Goal: Information Seeking & Learning: Learn about a topic

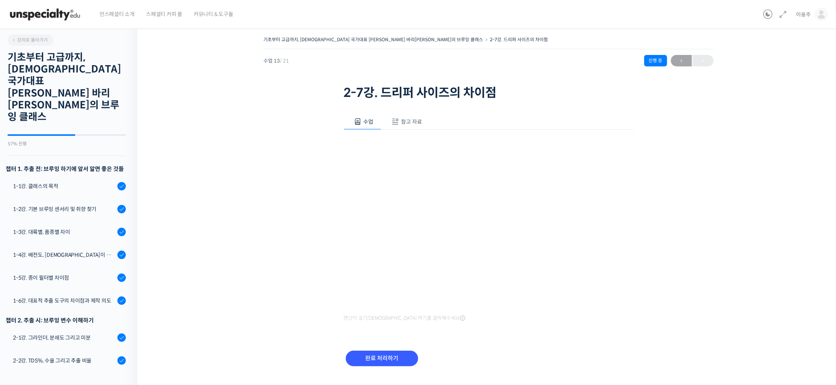
scroll to position [205, 0]
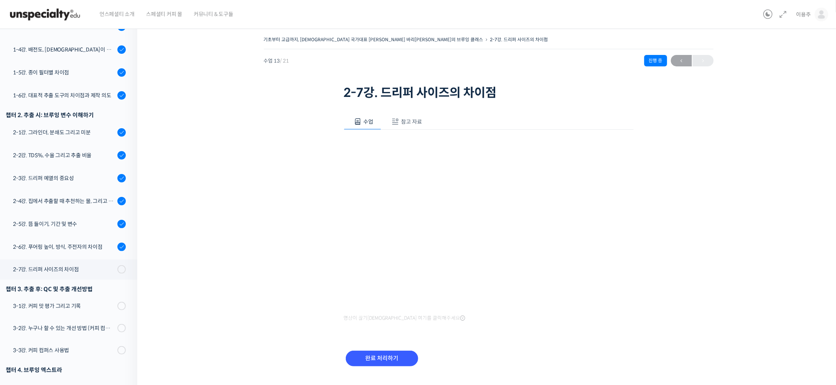
click at [778, 313] on div "기초부터 고급까지, 영국 국가대표 박상호 바리스타의 브루잉 클래스 2-7강. 드리퍼 사이즈의 차이점 진행 중 수업 13 /…" at bounding box center [488, 210] width 627 height 352
click at [221, 188] on div "기초부터 고급까지, 영국 국가대표 박상호 바리스타의 브루잉 클래스 2-7강. 드리퍼 사이즈의 차이점 진행 중 수업 13 /…" at bounding box center [488, 210] width 627 height 352
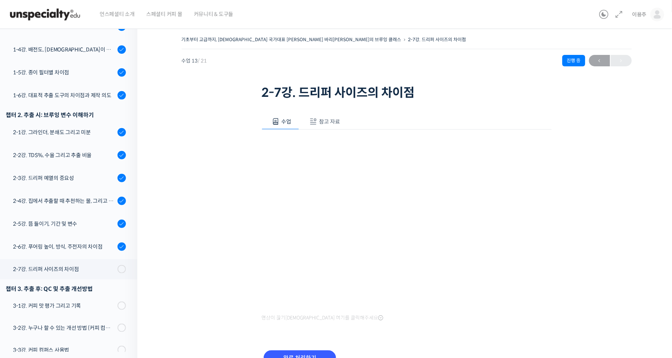
click at [191, 133] on div "기초부터 고급까지, 영국 국가대표 박상호 바리스타의 브루잉 클래스 2-7강. 드리퍼 사이즈의 차이점 진행 중 수업 13 /…" at bounding box center [406, 210] width 462 height 352
click at [205, 130] on div "기초부터 고급까지, 영국 국가대표 박상호 바리스타의 브루잉 클래스 2-7강. 드리퍼 사이즈의 차이점 진행 중 수업 13 /…" at bounding box center [406, 210] width 462 height 352
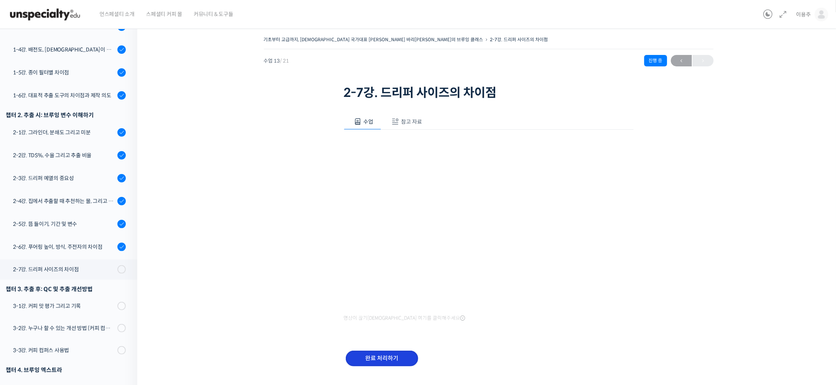
click at [400, 359] on input "완료 처리하기" at bounding box center [382, 358] width 72 height 16
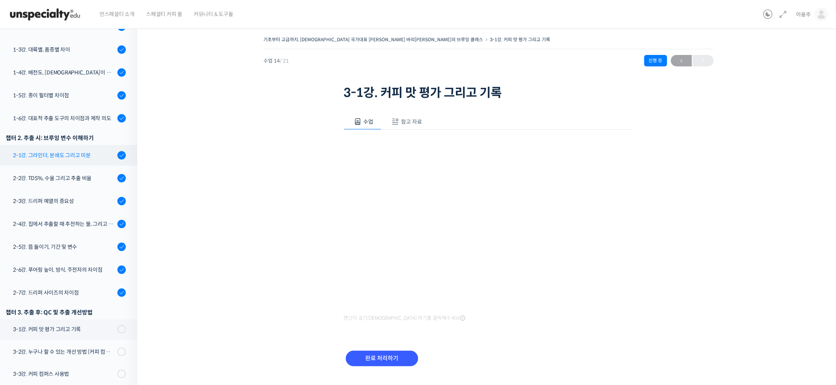
scroll to position [125, 0]
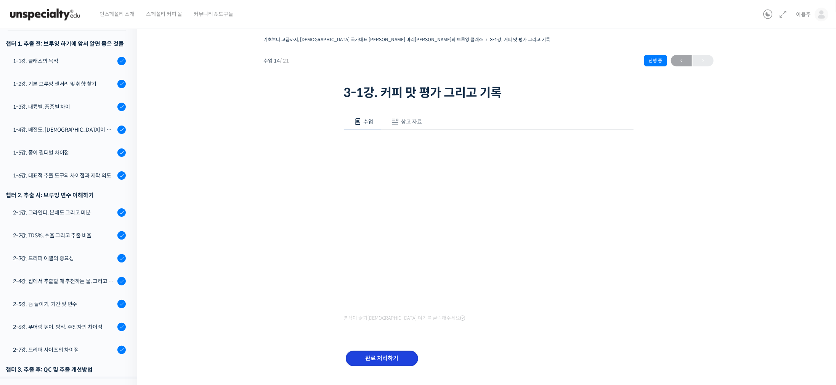
click at [374, 360] on input "완료 처리하기" at bounding box center [382, 358] width 72 height 16
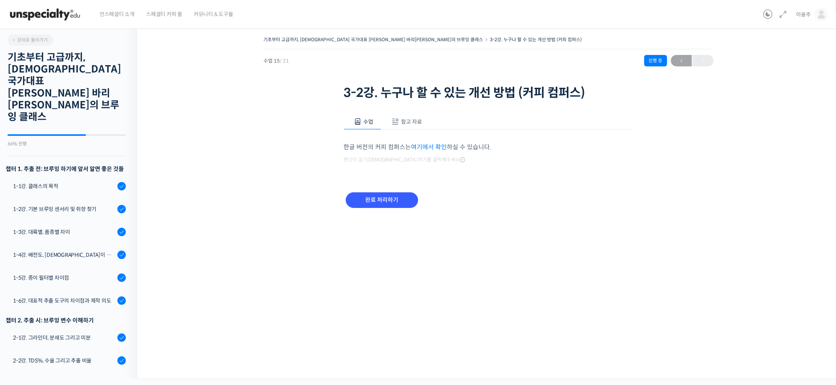
scroll to position [297, 0]
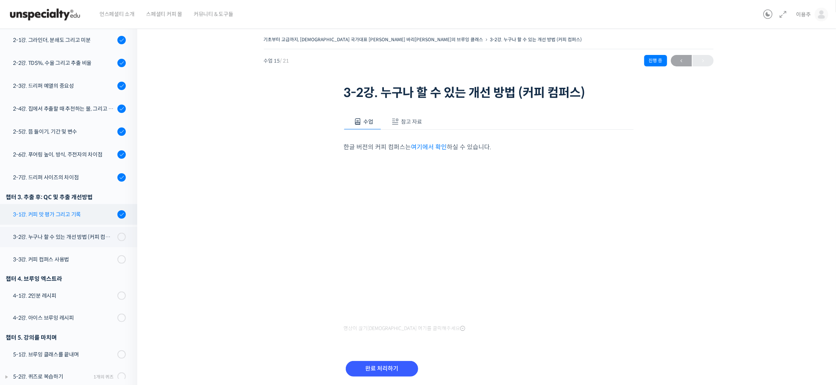
click at [74, 210] on div "3-1강. 커피 맛 평가 그리고 기록" at bounding box center [64, 214] width 102 height 8
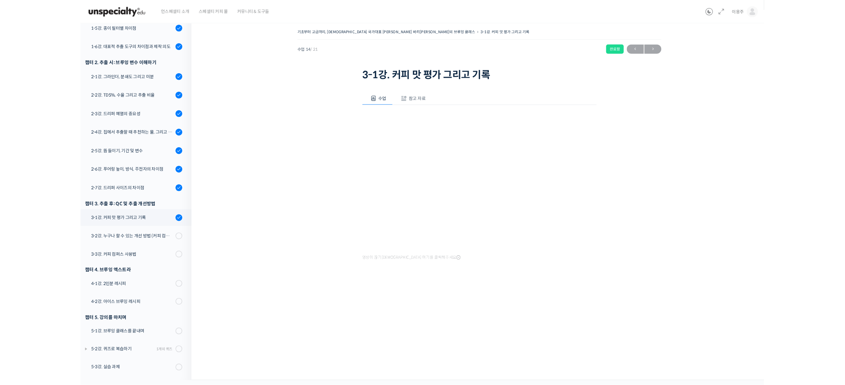
scroll to position [207, 0]
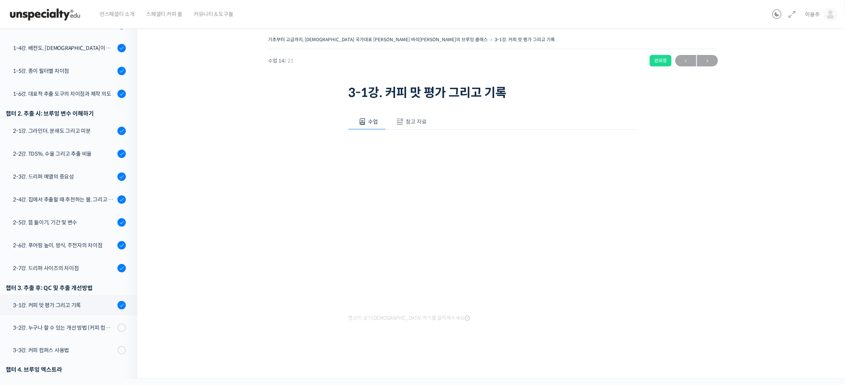
click at [307, 349] on div "기초부터 고급까지, [DEMOGRAPHIC_DATA] 국가대표 [PERSON_NAME] 바리[PERSON_NAME]의 브루잉 클래스 3-1강.…" at bounding box center [492, 196] width 635 height 324
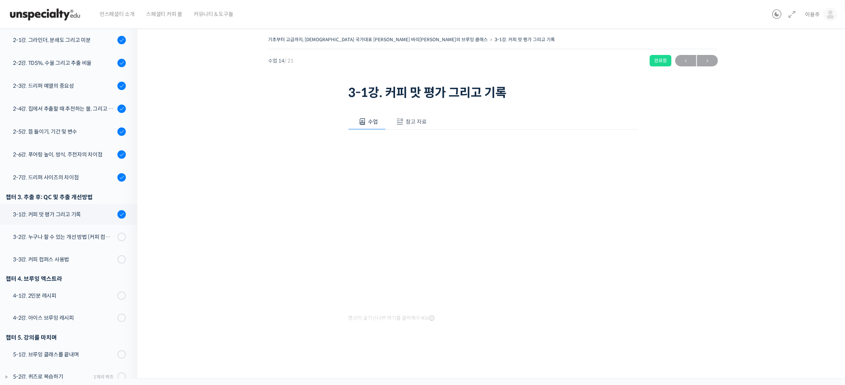
scroll to position [207, 0]
